Goal: Task Accomplishment & Management: Use online tool/utility

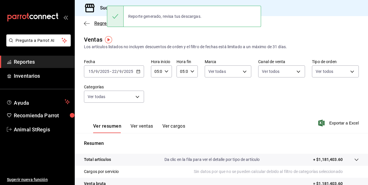
click at [86, 23] on icon "button" at bounding box center [87, 23] width 6 height 5
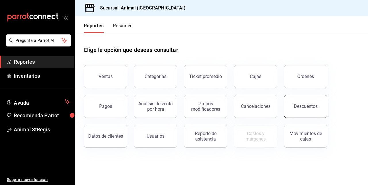
click at [300, 112] on button "Descuentos" at bounding box center [305, 106] width 43 height 23
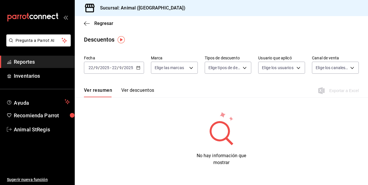
click at [138, 65] on div "[DATE] [DATE] - [DATE] [DATE]" at bounding box center [114, 68] width 60 height 12
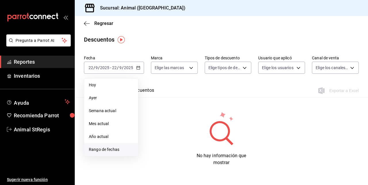
click at [112, 151] on span "Rango de fechas" at bounding box center [111, 150] width 45 height 6
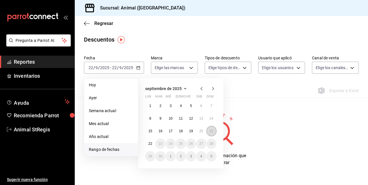
click at [213, 129] on button "21" at bounding box center [211, 131] width 10 height 10
click at [149, 144] on abbr "22" at bounding box center [150, 144] width 4 height 4
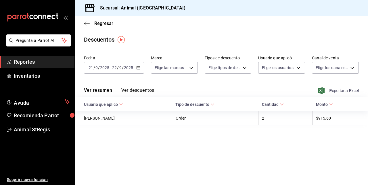
click at [339, 91] on span "Exportar a Excel" at bounding box center [338, 90] width 39 height 7
